Goal: Task Accomplishment & Management: Complete application form

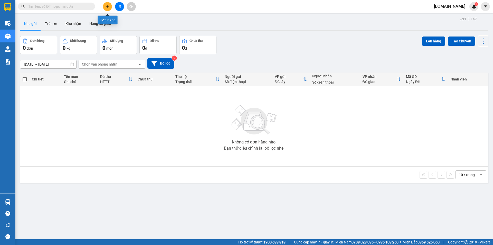
click at [107, 9] on button at bounding box center [107, 6] width 9 height 9
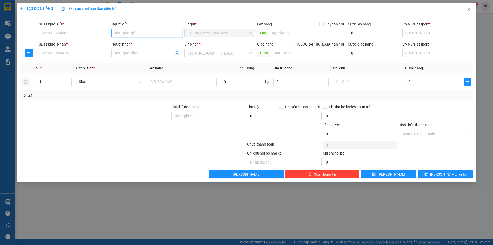
click at [139, 33] on input "Người gửi" at bounding box center [146, 33] width 71 height 8
type input "105"
click at [151, 45] on div "105 [PERSON_NAME] - 0912544996" at bounding box center [146, 44] width 64 height 6
type input "0912544996"
type input "105 [PERSON_NAME]"
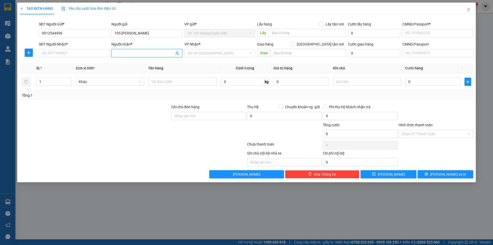
click at [136, 54] on input "Người nhận *" at bounding box center [143, 53] width 59 height 6
click at [84, 55] on input "SĐT Người Nhận *" at bounding box center [74, 53] width 71 height 8
click at [122, 52] on input "Người nhận *" at bounding box center [143, 53] width 59 height 6
type input "sơn"
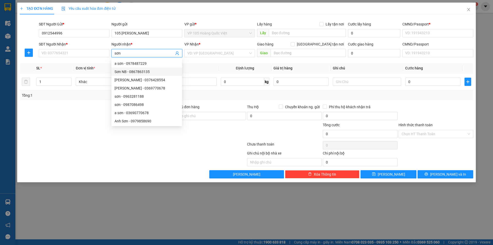
click at [139, 73] on div "Sơn NB - 0867863135" at bounding box center [146, 72] width 64 height 6
type input "0867863135"
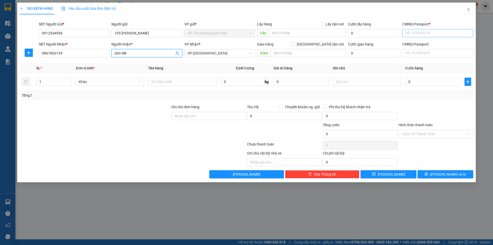
type input "Sơn NB"
click at [431, 35] on input "CMND/Passport *" at bounding box center [437, 33] width 71 height 8
click at [423, 44] on div "092436 | Không có địa chỉ" at bounding box center [437, 44] width 64 height 6
type input "092436"
click at [420, 82] on input "0" at bounding box center [432, 82] width 55 height 8
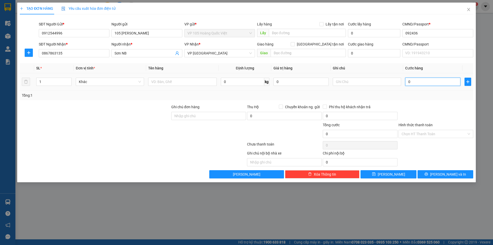
type input "003"
type input "3"
type input "0.030"
type input "30"
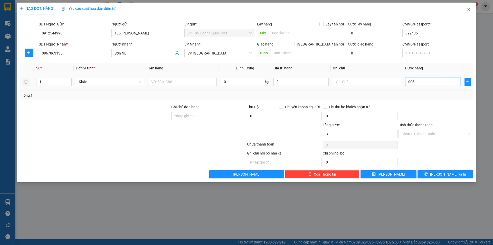
type input "30"
type input "00.300"
type input "300"
type input "0.003.000"
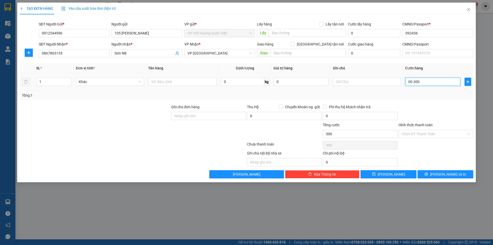
type input "3.000"
type input "000.030.000"
type input "30.000"
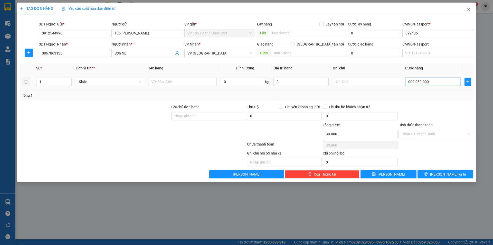
type input "[PHONE_NUMBER]"
type input "300.000"
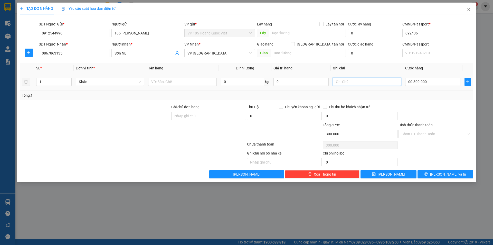
type input "300.000"
click at [353, 83] on input "text" at bounding box center [367, 82] width 68 height 8
click at [443, 173] on span "[PERSON_NAME] và In" at bounding box center [448, 174] width 36 height 6
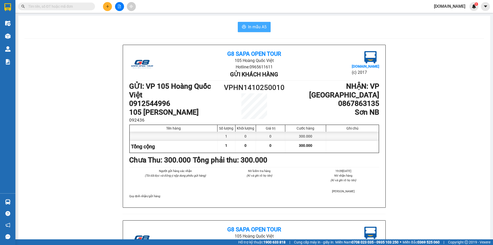
click at [256, 28] on span "In mẫu A5" at bounding box center [257, 27] width 18 height 6
